Goal: Download file/media: Obtain a digital file from the website

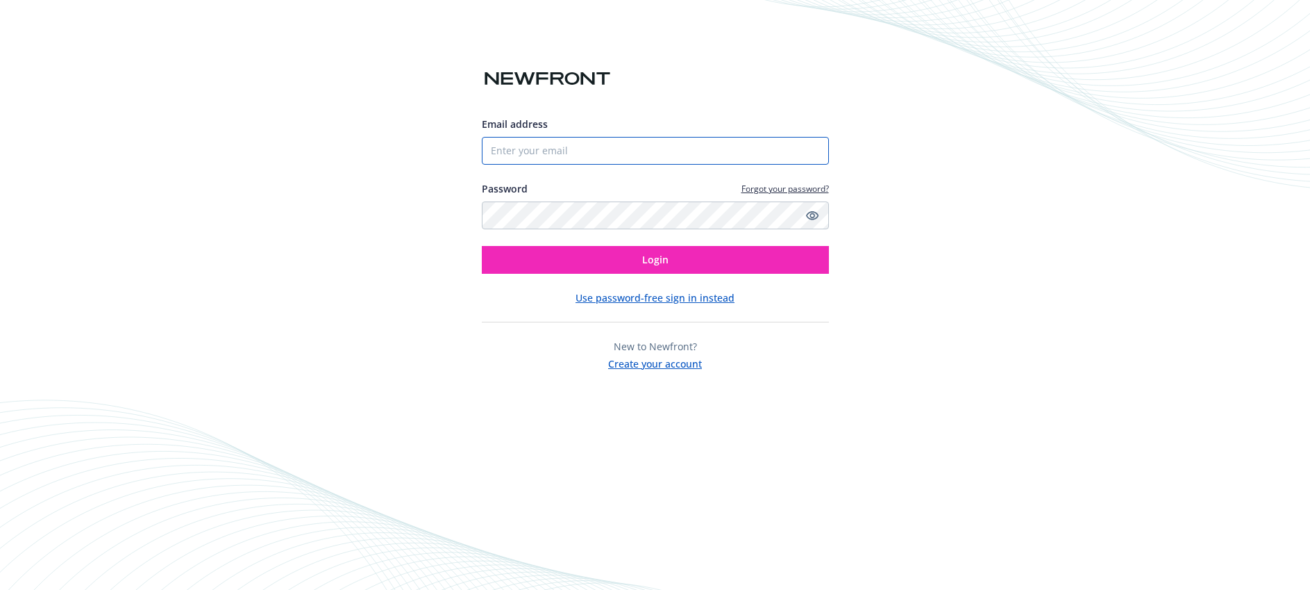
click at [526, 153] on input "Email address" at bounding box center [655, 151] width 347 height 28
type input "[EMAIL_ADDRESS][DOMAIN_NAME]"
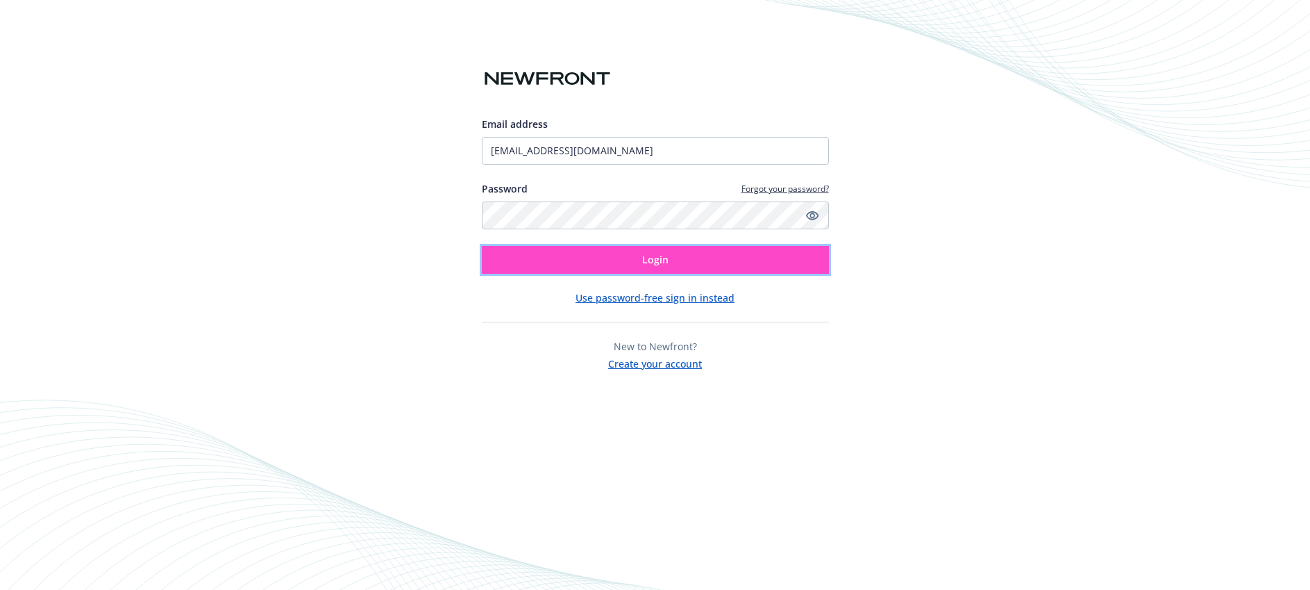
click at [582, 269] on button "Login" at bounding box center [655, 260] width 347 height 28
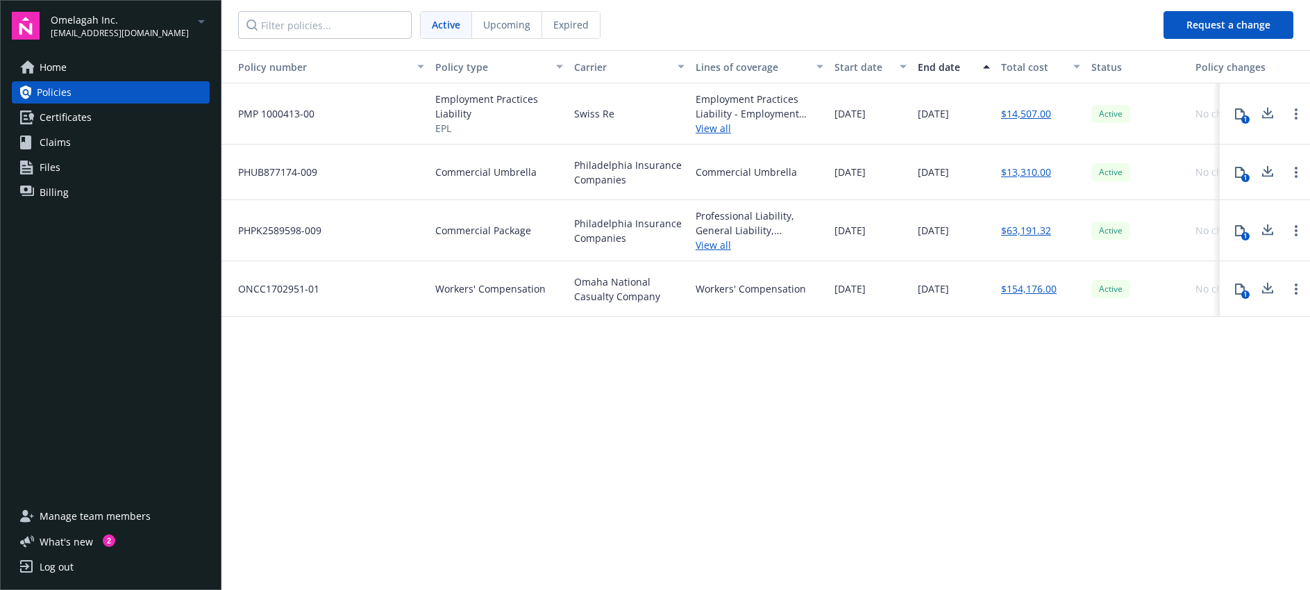
click at [179, 74] on link "Home" at bounding box center [111, 67] width 198 height 22
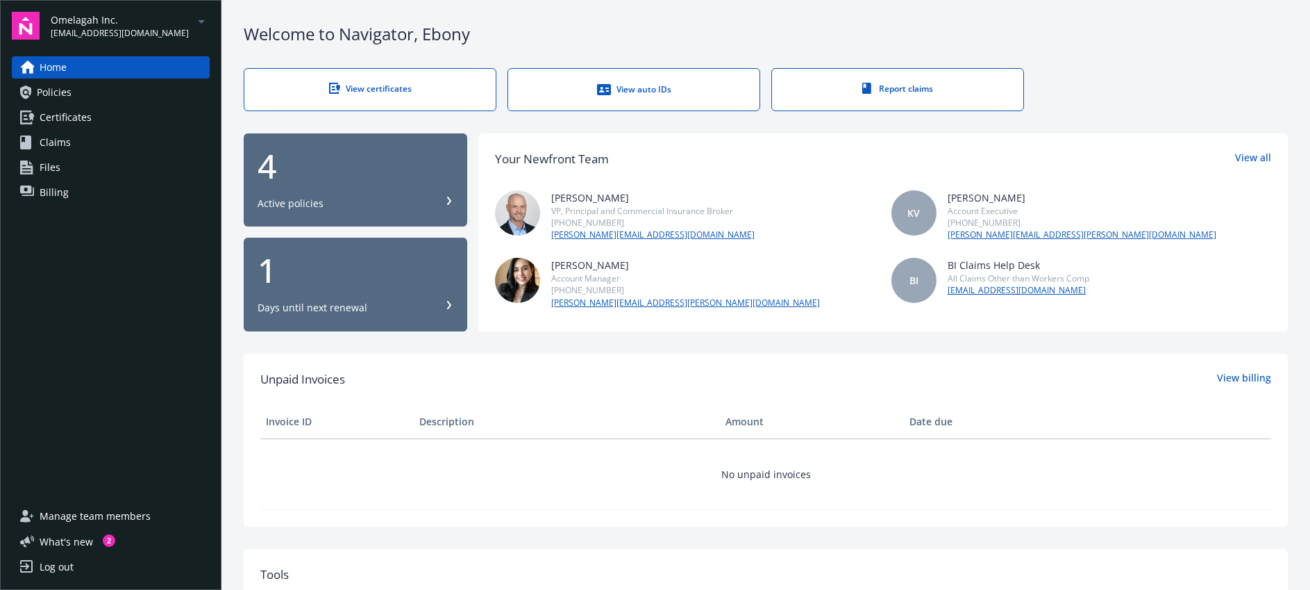
click at [372, 88] on div "View certificates" at bounding box center [370, 89] width 196 height 12
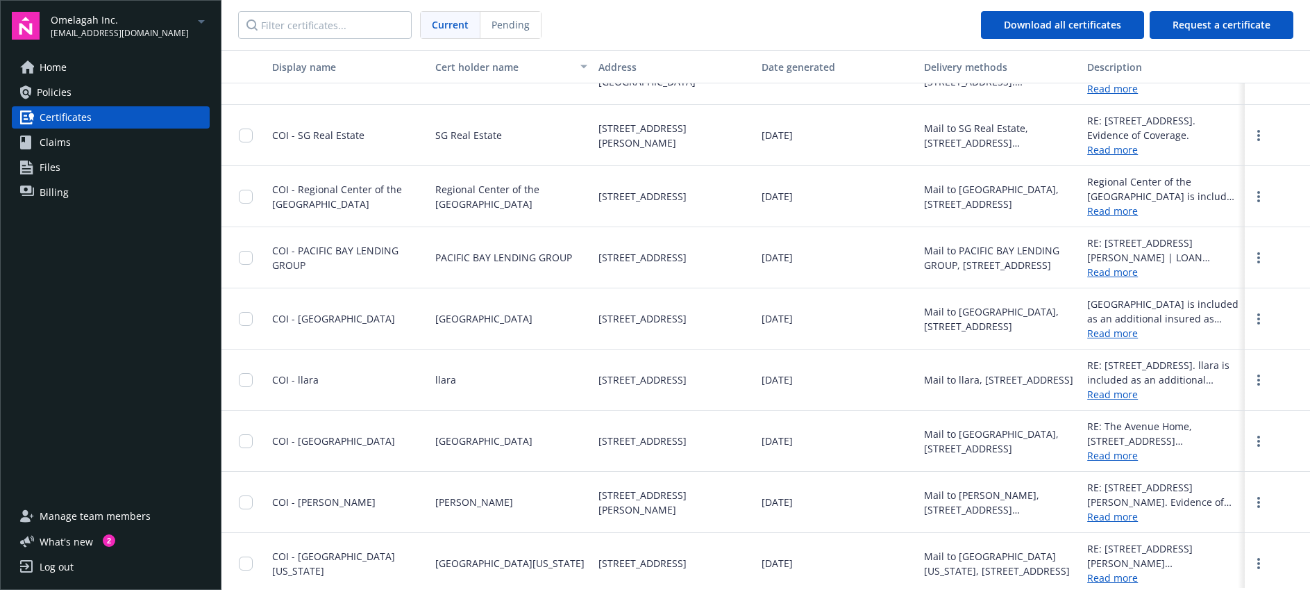
scroll to position [440, 0]
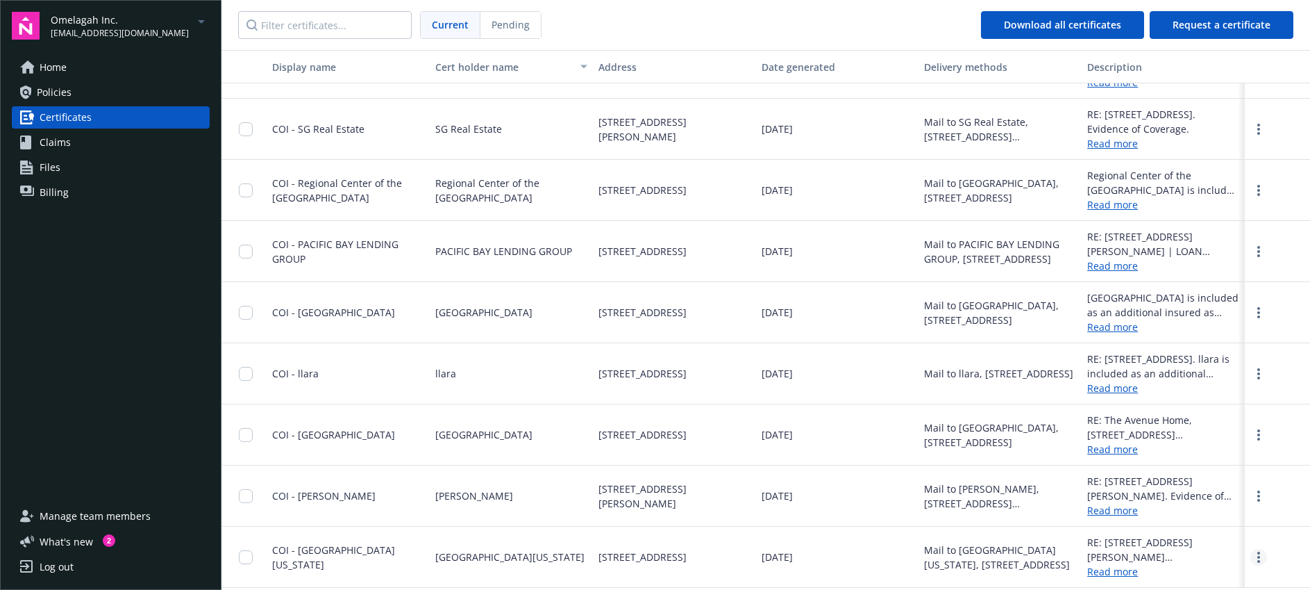
click at [1258, 556] on circle "more" at bounding box center [1259, 557] width 3 height 3
click at [1212, 531] on link "Download" at bounding box center [1221, 529] width 91 height 28
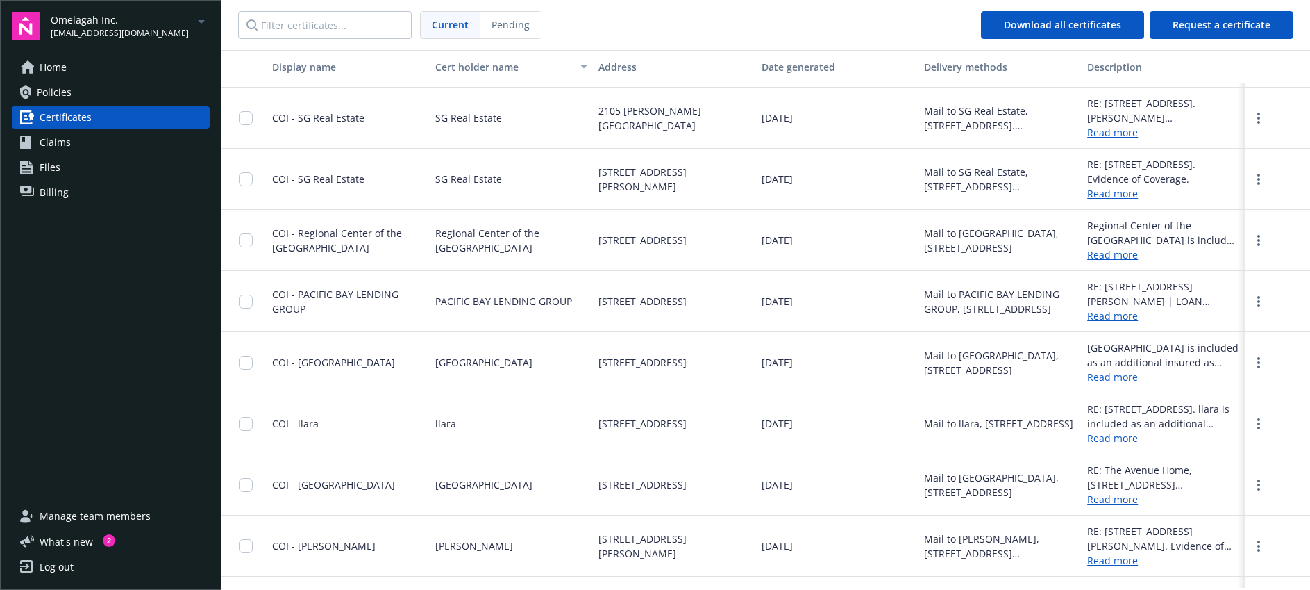
scroll to position [390, 0]
